Goal: Navigation & Orientation: Find specific page/section

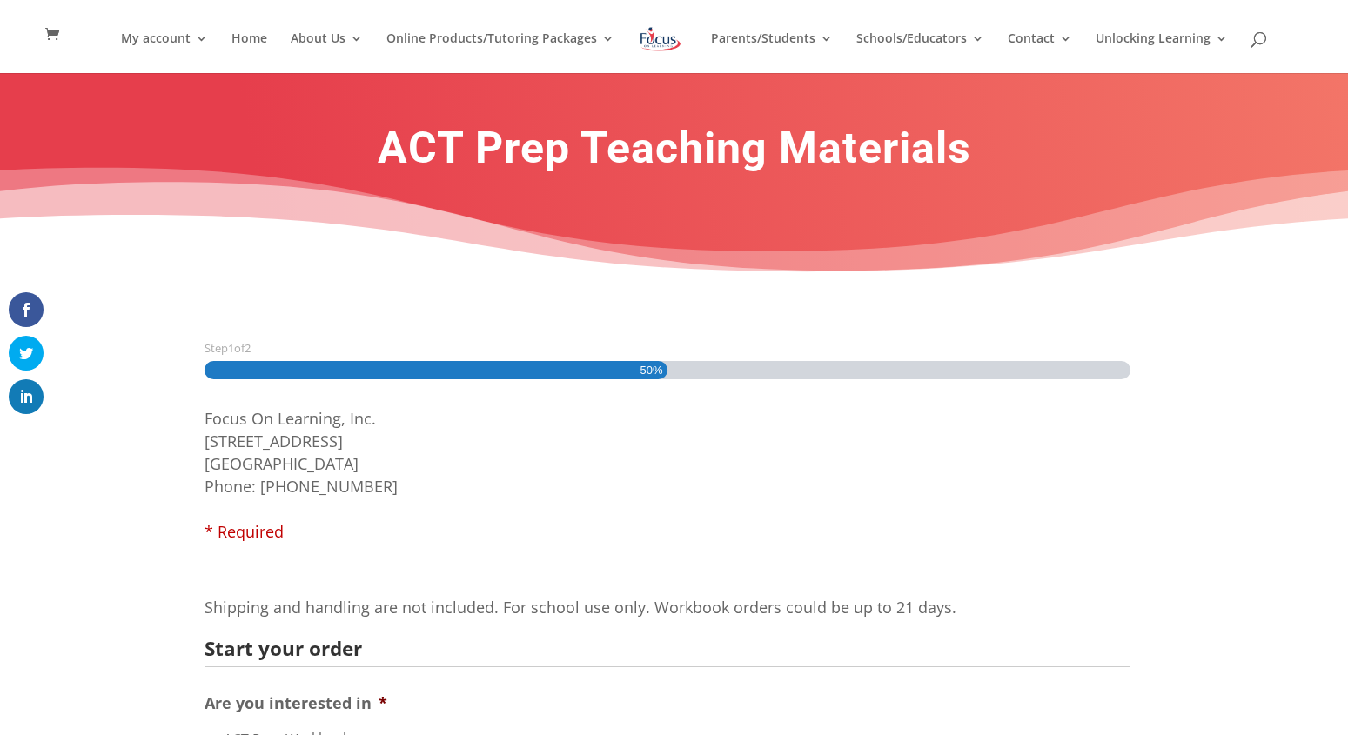
click at [657, 60] on link at bounding box center [660, 51] width 55 height 57
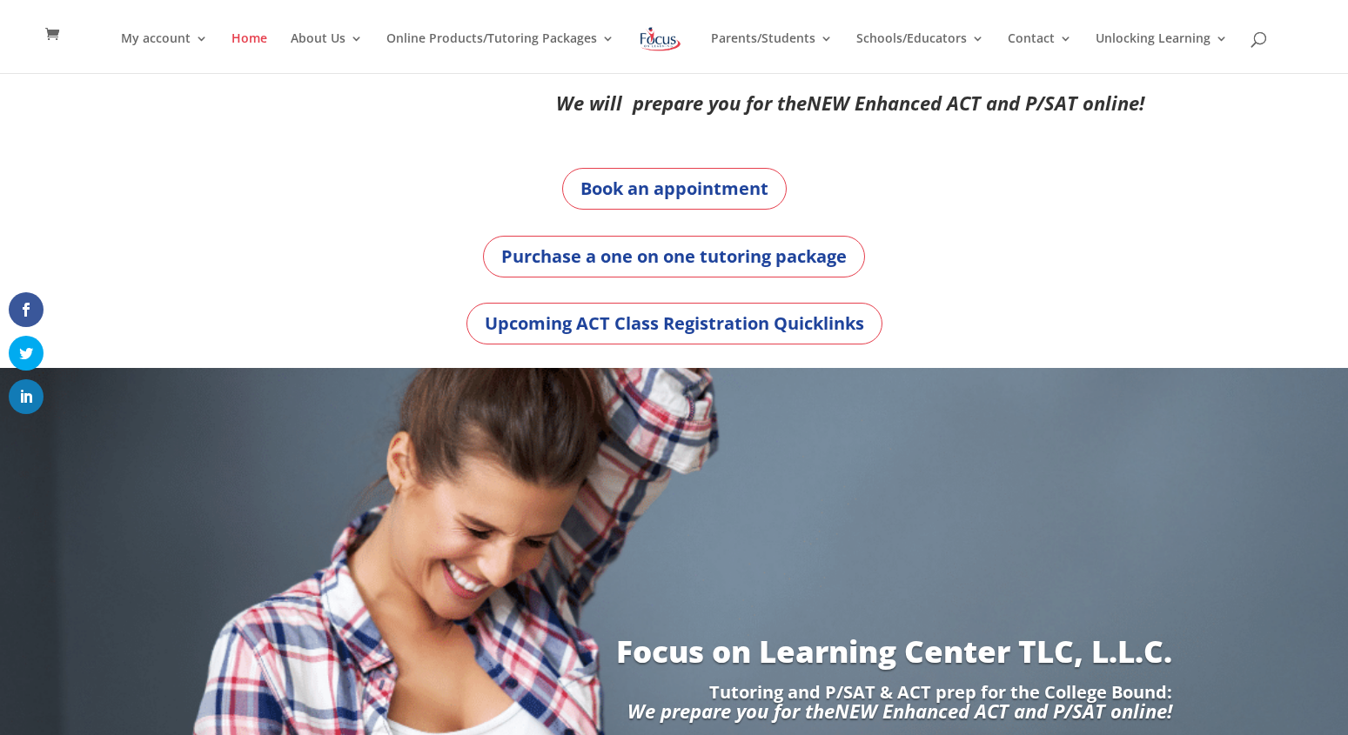
click at [658, 47] on img at bounding box center [660, 38] width 45 height 31
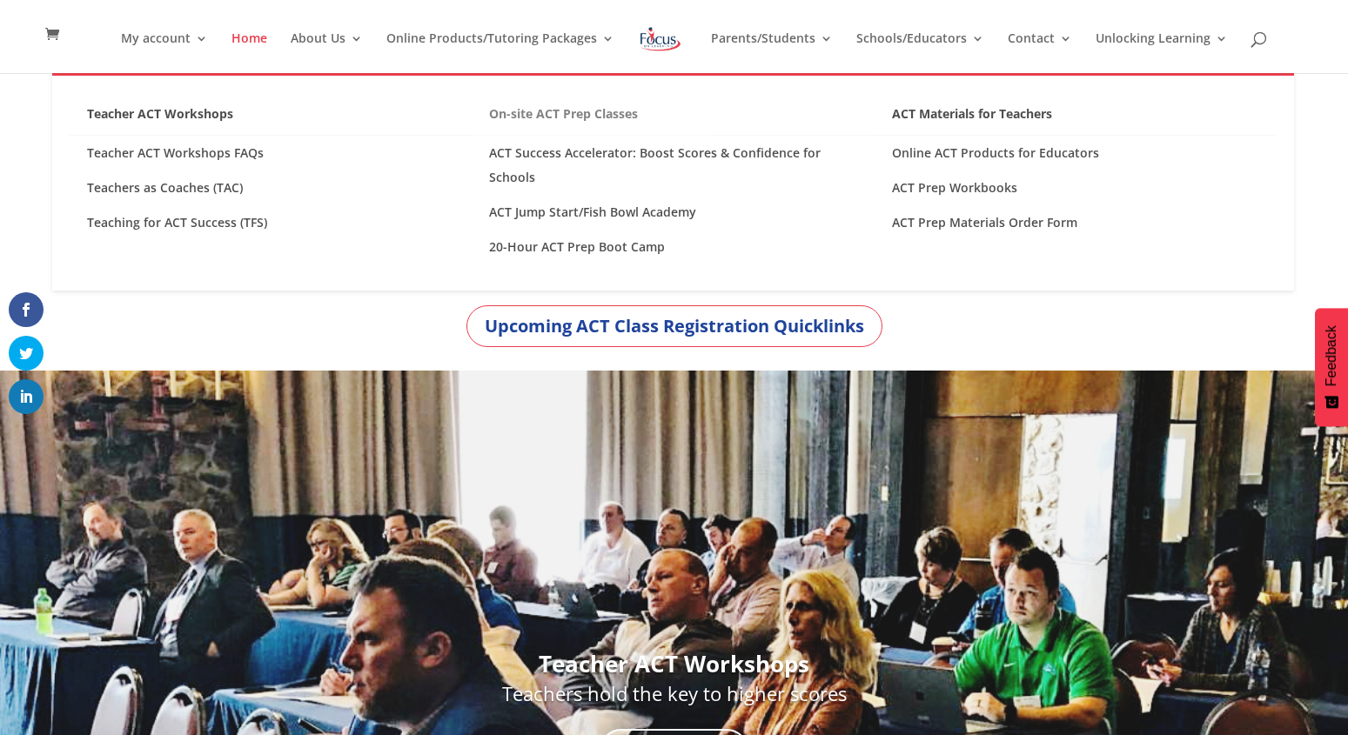
click at [620, 114] on link "On-site ACT Prep Classes" at bounding box center [673, 119] width 402 height 34
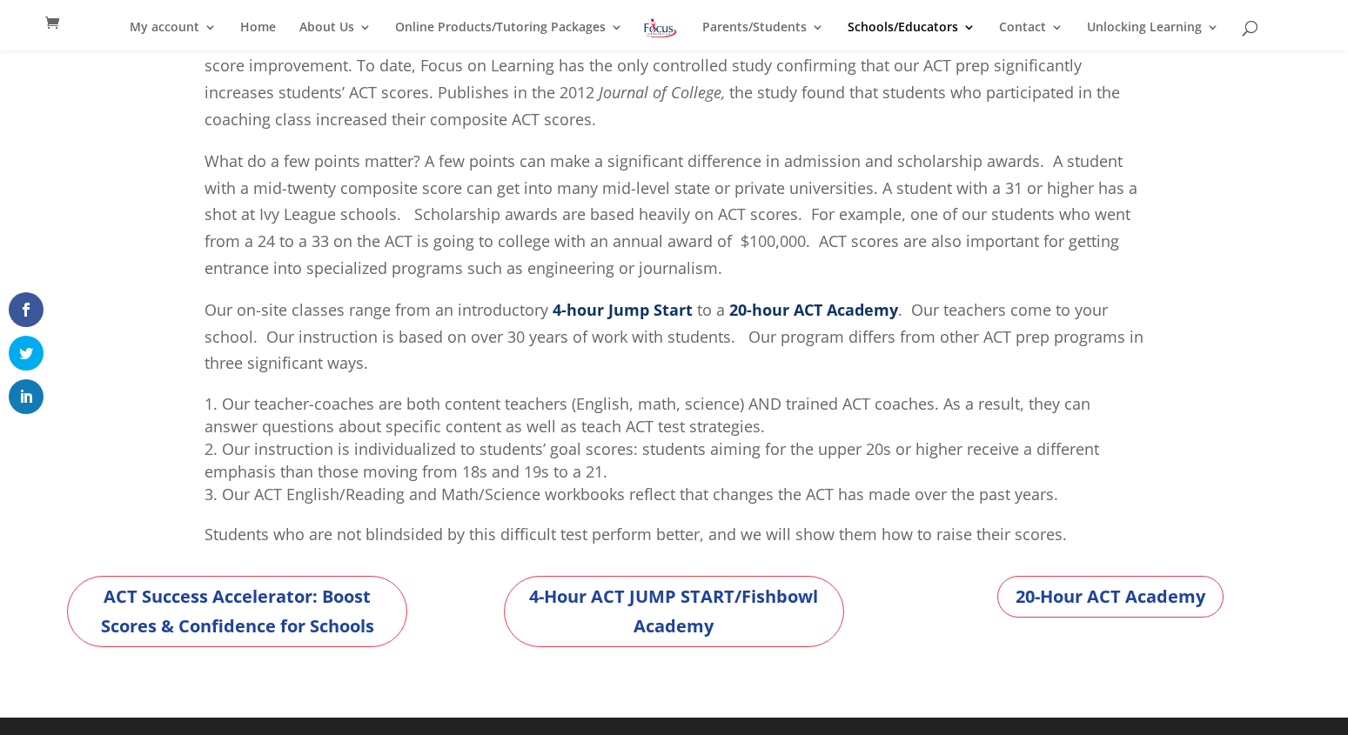
scroll to position [330, 0]
click at [1116, 605] on link "20-Hour ACT Academy" at bounding box center [1110, 597] width 226 height 42
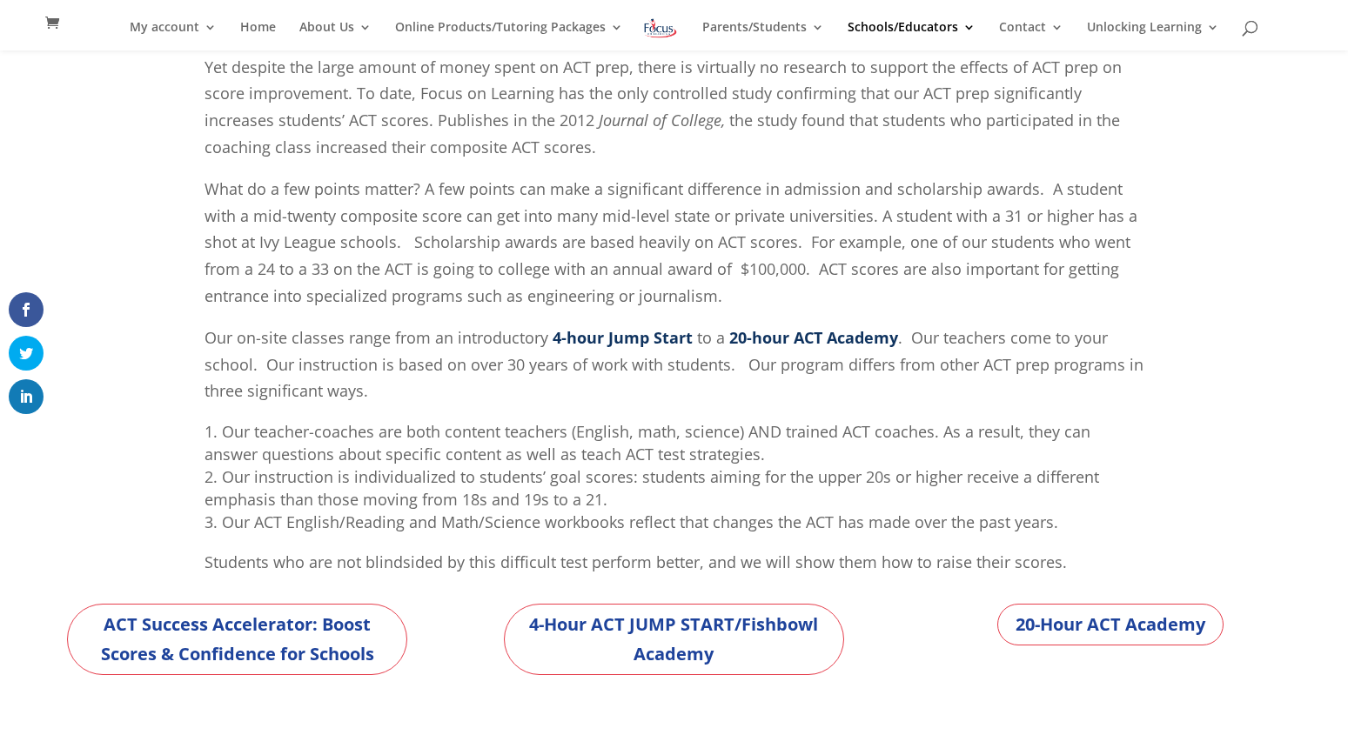
scroll to position [0, 0]
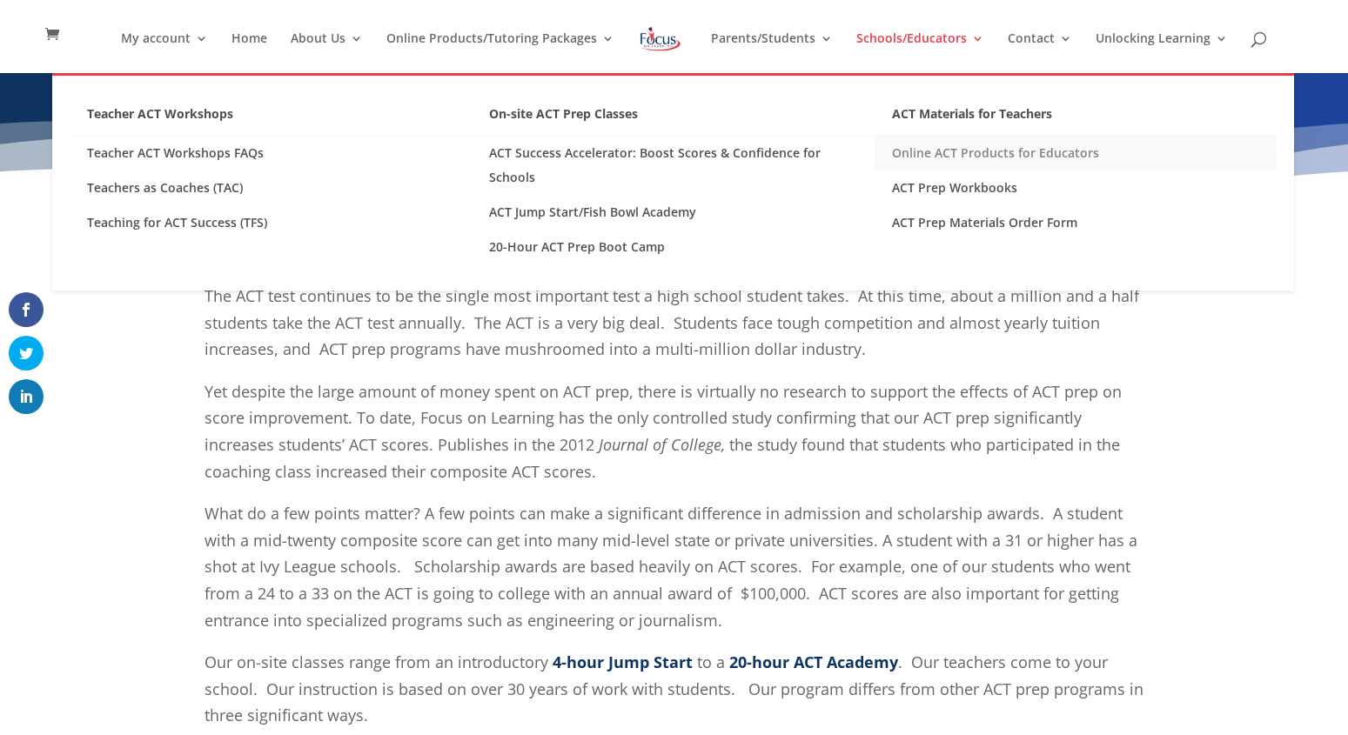
click at [1035, 157] on link "Online ACT Products for Educators" at bounding box center [1075, 153] width 402 height 35
